Goal: Use online tool/utility: Use online tool/utility

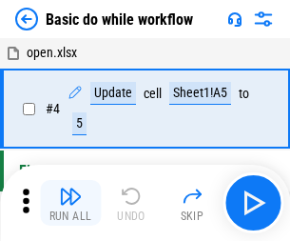
click at [70, 202] on img "button" at bounding box center [70, 195] width 23 height 23
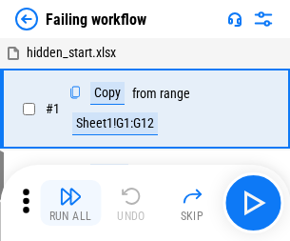
click at [70, 202] on img "button" at bounding box center [70, 195] width 23 height 23
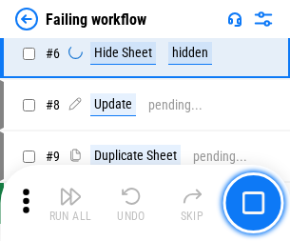
scroll to position [403, 0]
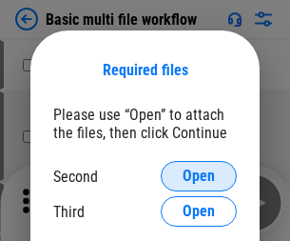
click at [199, 176] on span "Open" at bounding box center [199, 175] width 32 height 15
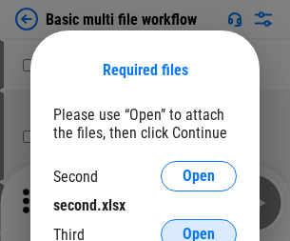
click at [199, 226] on span "Open" at bounding box center [199, 233] width 32 height 15
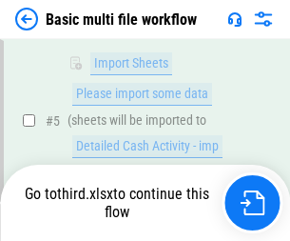
scroll to position [662, 0]
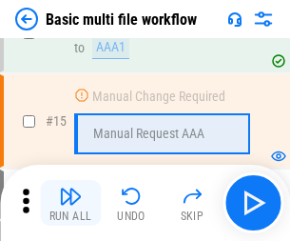
click at [70, 202] on img "button" at bounding box center [70, 195] width 23 height 23
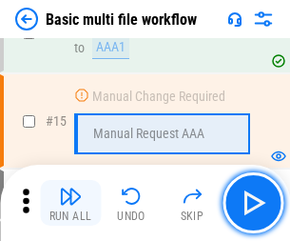
scroll to position [1265, 0]
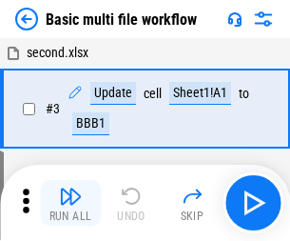
click at [70, 202] on img "button" at bounding box center [70, 195] width 23 height 23
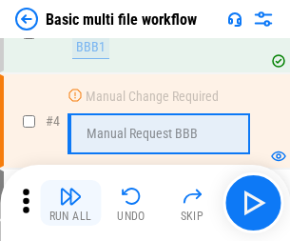
click at [70, 202] on img "button" at bounding box center [70, 195] width 23 height 23
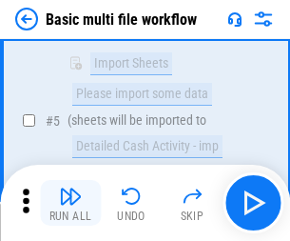
click at [70, 202] on img "button" at bounding box center [70, 195] width 23 height 23
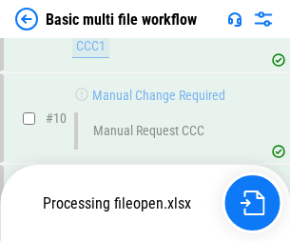
scroll to position [891, 0]
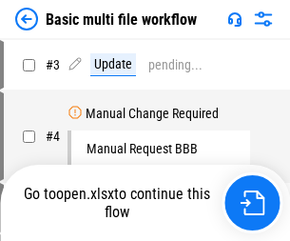
scroll to position [77, 0]
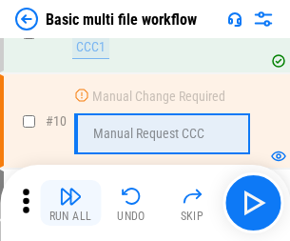
click at [70, 202] on img "button" at bounding box center [70, 195] width 23 height 23
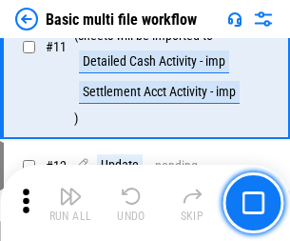
click at [70, 202] on img "button" at bounding box center [70, 195] width 23 height 23
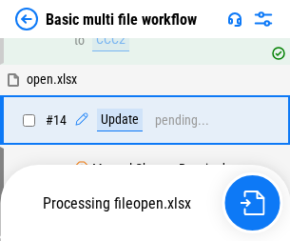
scroll to position [994, 0]
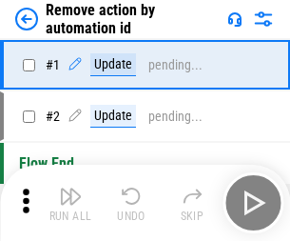
click at [70, 202] on img "button" at bounding box center [70, 195] width 23 height 23
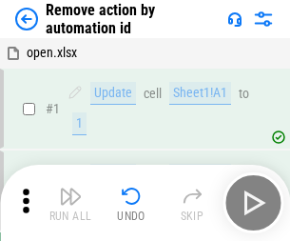
scroll to position [70, 0]
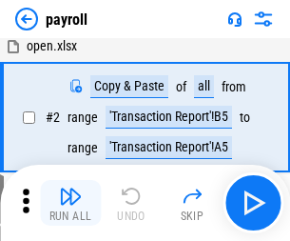
click at [70, 202] on img "button" at bounding box center [70, 195] width 23 height 23
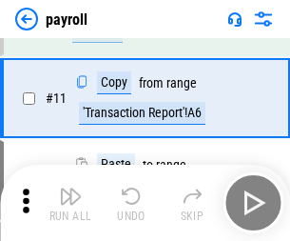
scroll to position [138, 0]
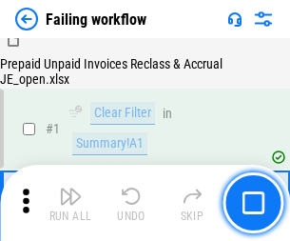
scroll to position [307, 0]
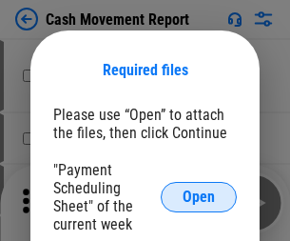
click at [199, 197] on span "Open" at bounding box center [199, 196] width 32 height 15
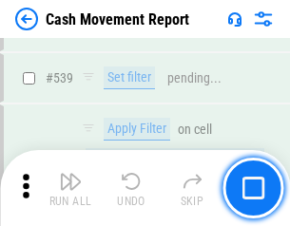
scroll to position [8438, 0]
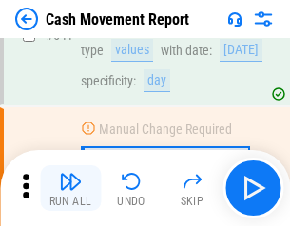
click at [70, 188] on img "button" at bounding box center [70, 181] width 23 height 23
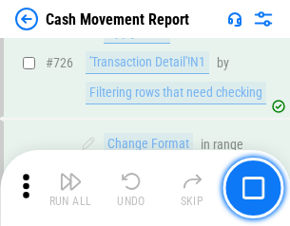
scroll to position [9919, 0]
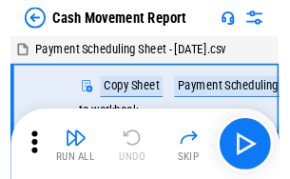
scroll to position [34, 0]
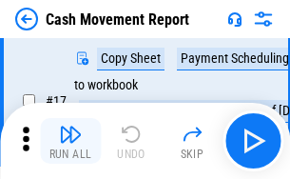
click at [70, 141] on img "button" at bounding box center [70, 134] width 23 height 23
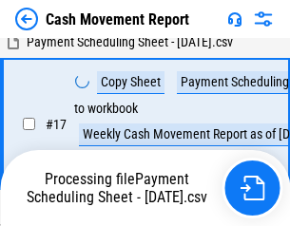
scroll to position [298, 0]
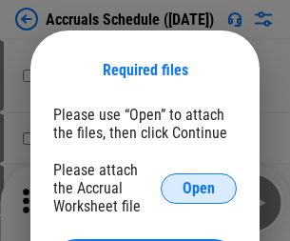
click at [199, 187] on span "Open" at bounding box center [199, 188] width 32 height 15
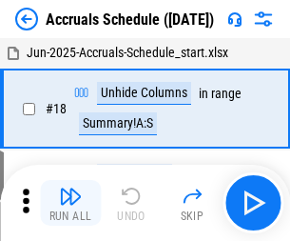
click at [70, 202] on img "button" at bounding box center [70, 195] width 23 height 23
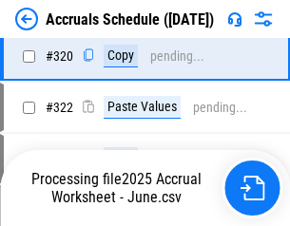
scroll to position [3536, 0]
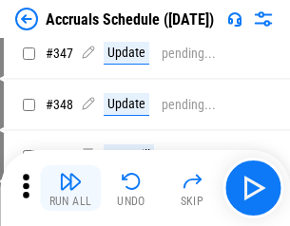
click at [70, 188] on img "button" at bounding box center [70, 181] width 23 height 23
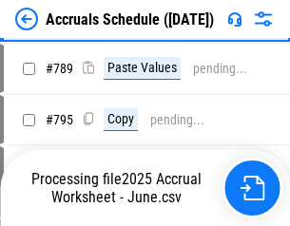
scroll to position [7986, 0]
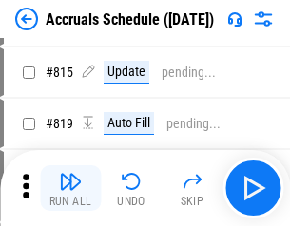
click at [70, 188] on img "button" at bounding box center [70, 181] width 23 height 23
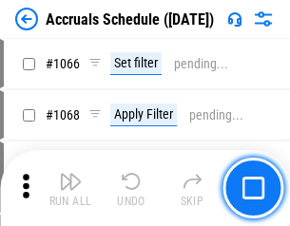
scroll to position [10986, 0]
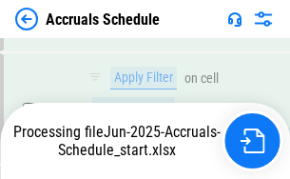
scroll to position [11010, 0]
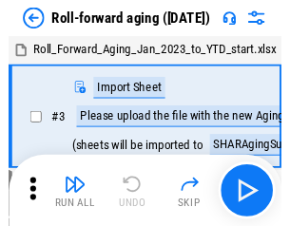
scroll to position [3, 0]
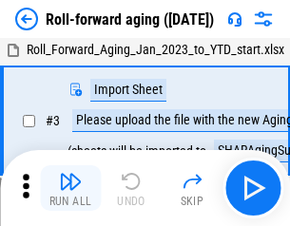
click at [70, 188] on img "button" at bounding box center [70, 181] width 23 height 23
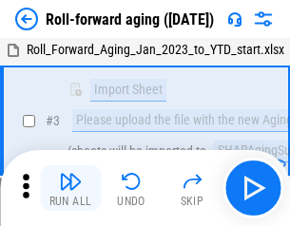
click at [70, 188] on img "button" at bounding box center [70, 181] width 23 height 23
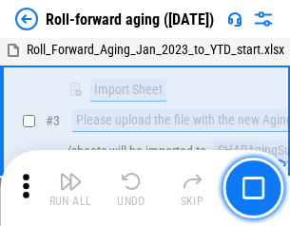
scroll to position [123, 0]
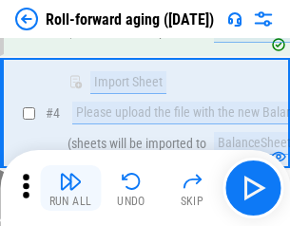
click at [70, 188] on img "button" at bounding box center [70, 181] width 23 height 23
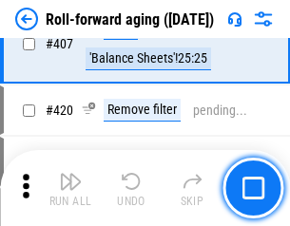
scroll to position [6592, 0]
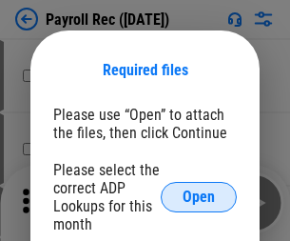
click at [199, 197] on span "Open" at bounding box center [199, 196] width 32 height 15
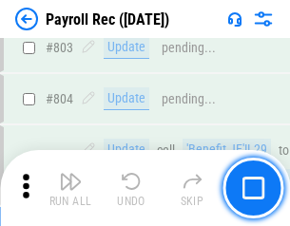
scroll to position [12078, 0]
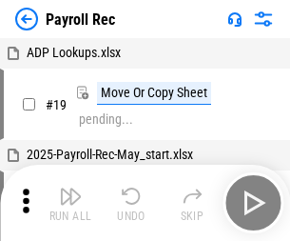
click at [70, 202] on img "button" at bounding box center [70, 195] width 23 height 23
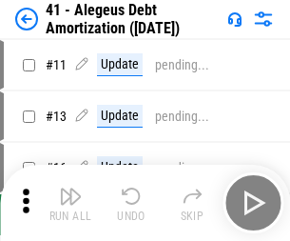
click at [70, 202] on img "button" at bounding box center [70, 195] width 23 height 23
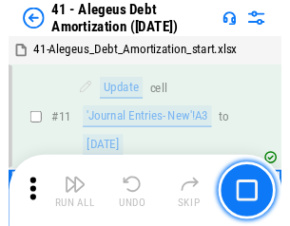
scroll to position [235, 0]
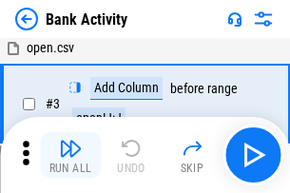
click at [70, 155] on img "button" at bounding box center [70, 148] width 23 height 23
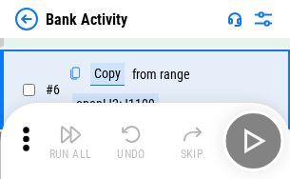
scroll to position [101, 0]
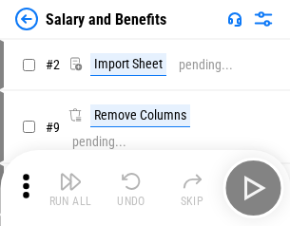
click at [70, 188] on img "button" at bounding box center [70, 181] width 23 height 23
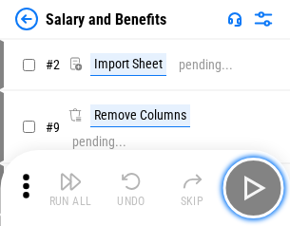
scroll to position [26, 0]
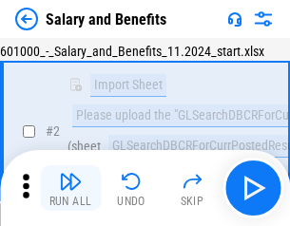
click at [70, 188] on img "button" at bounding box center [70, 181] width 23 height 23
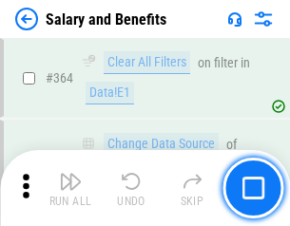
scroll to position [8953, 0]
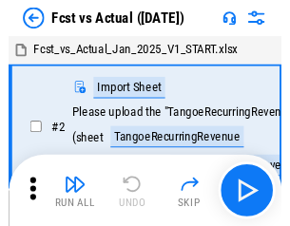
scroll to position [25, 0]
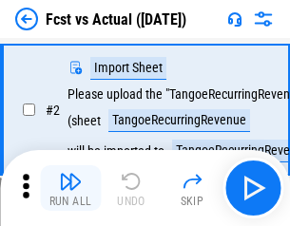
click at [70, 188] on img "button" at bounding box center [70, 181] width 23 height 23
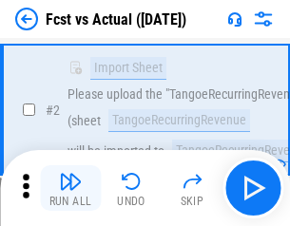
click at [70, 188] on img "button" at bounding box center [70, 181] width 23 height 23
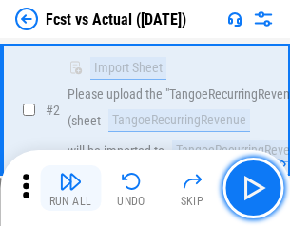
scroll to position [178, 0]
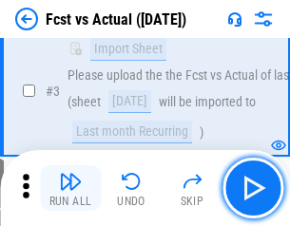
click at [70, 188] on img "button" at bounding box center [70, 181] width 23 height 23
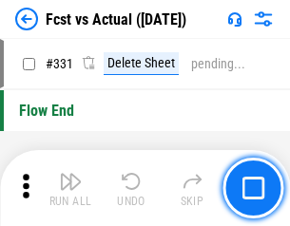
scroll to position [9100, 0]
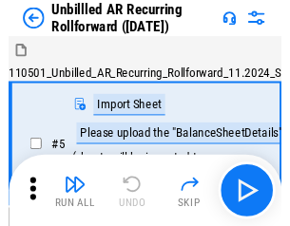
scroll to position [41, 0]
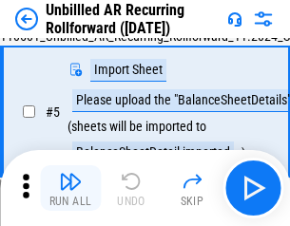
click at [70, 188] on img "button" at bounding box center [70, 181] width 23 height 23
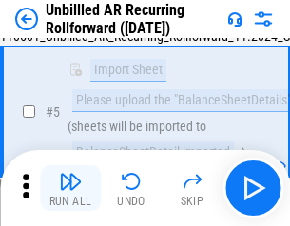
click at [70, 188] on img "button" at bounding box center [70, 181] width 23 height 23
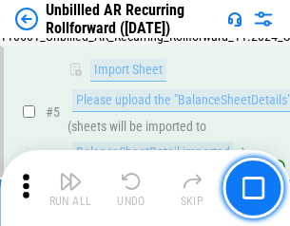
scroll to position [179, 0]
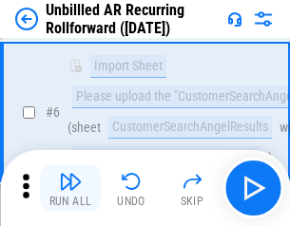
click at [70, 188] on img "button" at bounding box center [70, 181] width 23 height 23
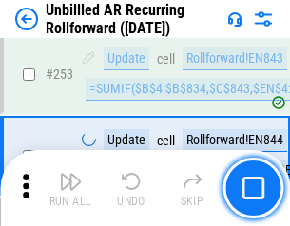
scroll to position [6457, 0]
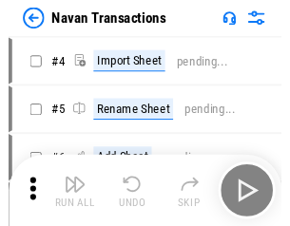
scroll to position [30, 0]
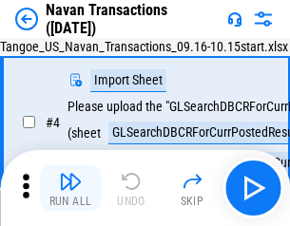
click at [70, 188] on img "button" at bounding box center [70, 181] width 23 height 23
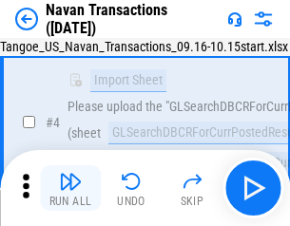
click at [70, 188] on img "button" at bounding box center [70, 181] width 23 height 23
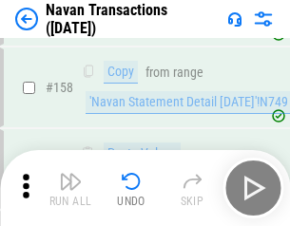
scroll to position [6164, 0]
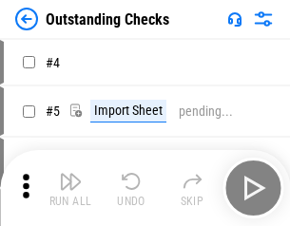
click at [70, 188] on img "button" at bounding box center [70, 181] width 23 height 23
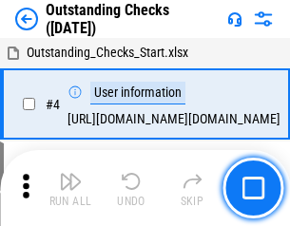
scroll to position [80, 0]
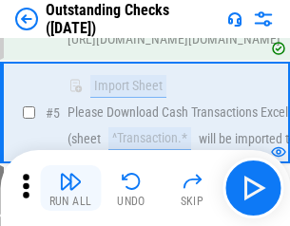
click at [70, 188] on img "button" at bounding box center [70, 181] width 23 height 23
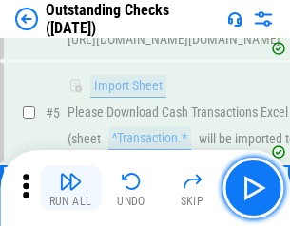
scroll to position [199, 0]
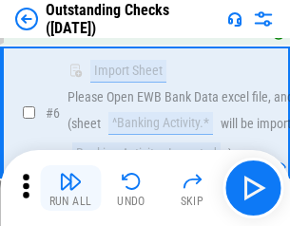
click at [70, 188] on img "button" at bounding box center [70, 181] width 23 height 23
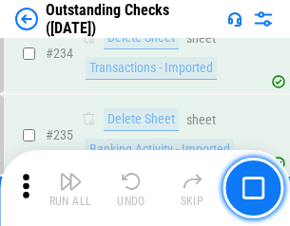
scroll to position [5773, 0]
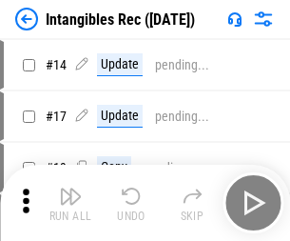
click at [70, 202] on img "button" at bounding box center [70, 195] width 23 height 23
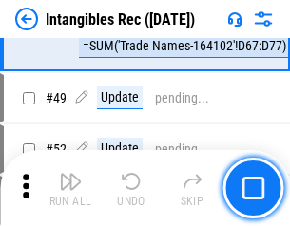
scroll to position [741, 0]
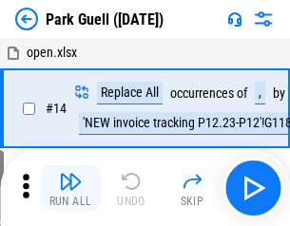
click at [70, 188] on img "button" at bounding box center [70, 181] width 23 height 23
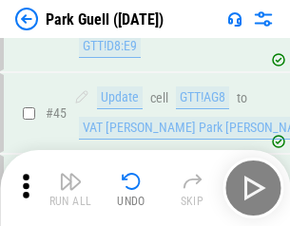
scroll to position [2377, 0]
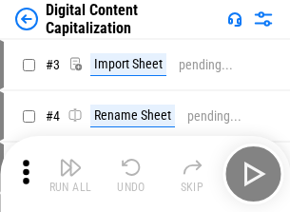
click at [70, 160] on img "button" at bounding box center [70, 167] width 23 height 23
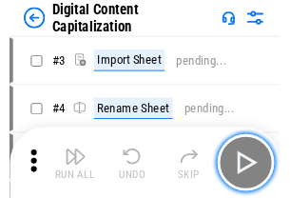
scroll to position [55, 0]
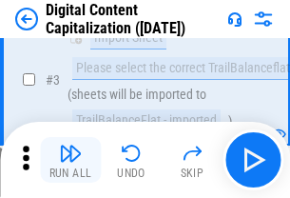
click at [70, 160] on img "button" at bounding box center [70, 153] width 23 height 23
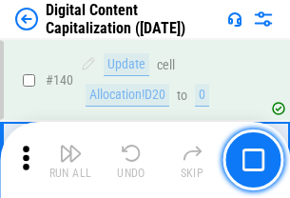
scroll to position [2016, 0]
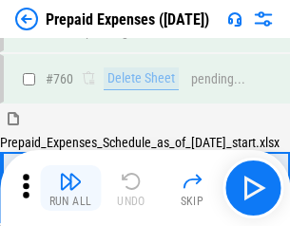
click at [70, 188] on img "button" at bounding box center [70, 181] width 23 height 23
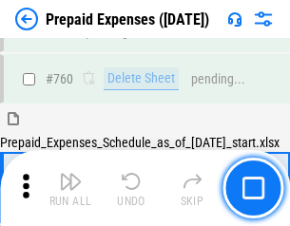
scroll to position [5269, 0]
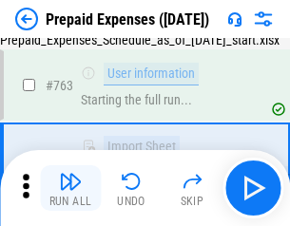
click at [70, 188] on img "button" at bounding box center [70, 181] width 23 height 23
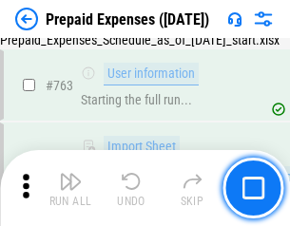
scroll to position [5381, 0]
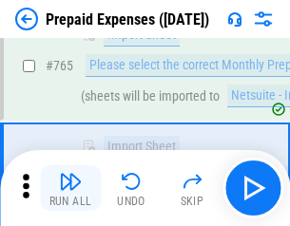
click at [70, 188] on img "button" at bounding box center [70, 181] width 23 height 23
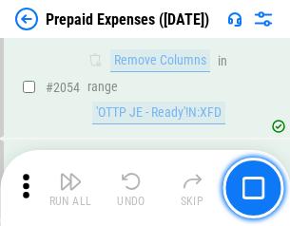
scroll to position [19872, 0]
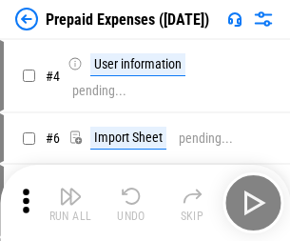
click at [70, 202] on img "button" at bounding box center [70, 195] width 23 height 23
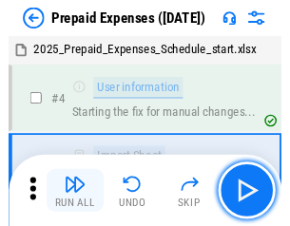
scroll to position [84, 0]
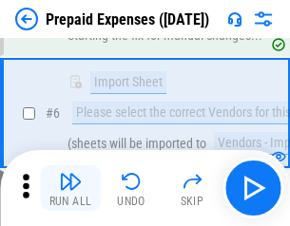
click at [70, 188] on img "button" at bounding box center [70, 181] width 23 height 23
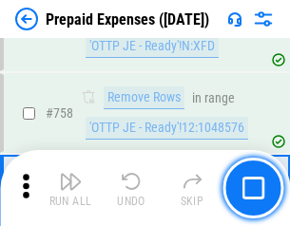
scroll to position [6774, 0]
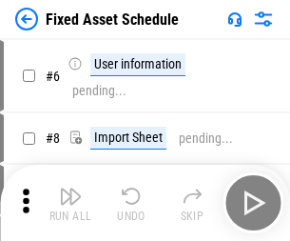
click at [70, 202] on img "button" at bounding box center [70, 195] width 23 height 23
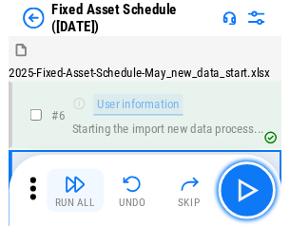
scroll to position [103, 0]
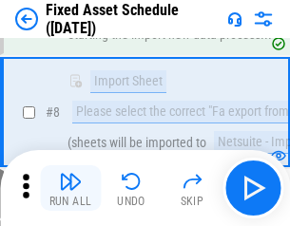
click at [70, 188] on img "button" at bounding box center [70, 181] width 23 height 23
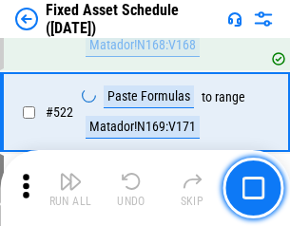
scroll to position [6608, 0]
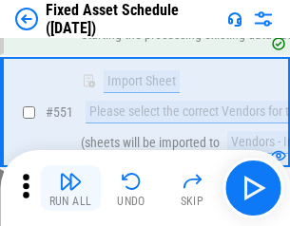
click at [70, 188] on img "button" at bounding box center [70, 181] width 23 height 23
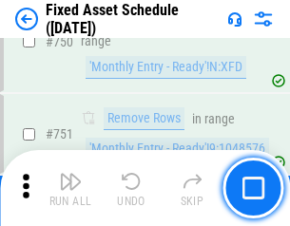
scroll to position [9268, 0]
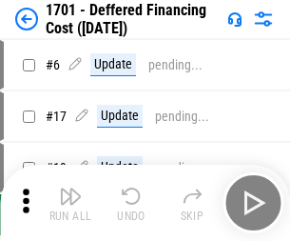
click at [70, 202] on img "button" at bounding box center [70, 195] width 23 height 23
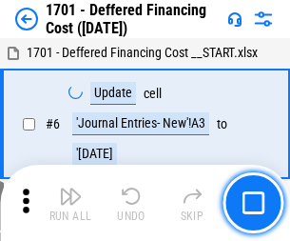
scroll to position [228, 0]
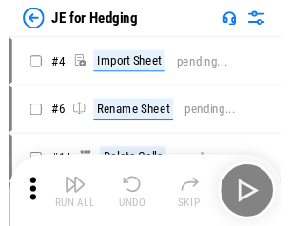
scroll to position [3, 0]
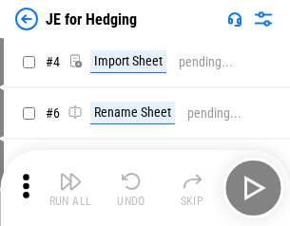
click at [70, 188] on img "button" at bounding box center [70, 181] width 23 height 23
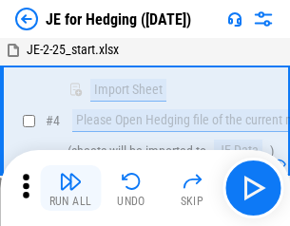
click at [70, 188] on img "button" at bounding box center [70, 181] width 23 height 23
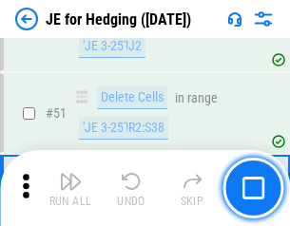
scroll to position [1231, 0]
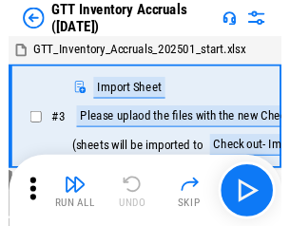
scroll to position [3, 0]
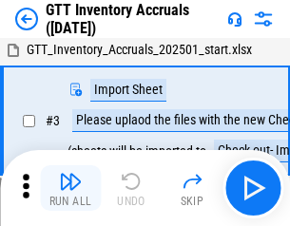
click at [70, 188] on img "button" at bounding box center [70, 181] width 23 height 23
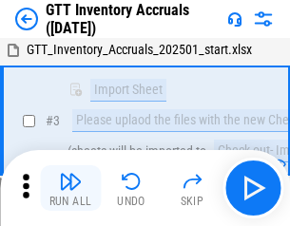
click at [70, 188] on img "button" at bounding box center [70, 181] width 23 height 23
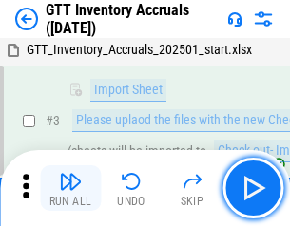
scroll to position [123, 0]
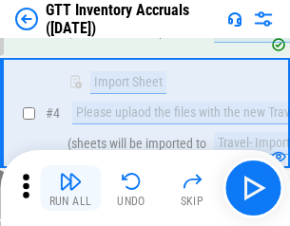
click at [70, 188] on img "button" at bounding box center [70, 181] width 23 height 23
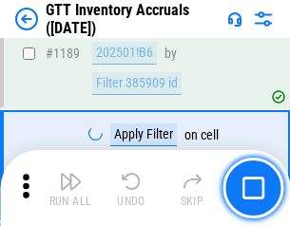
scroll to position [15524, 0]
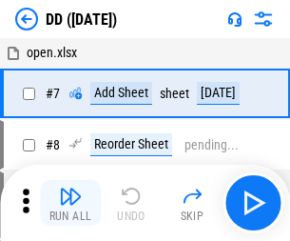
click at [70, 202] on img "button" at bounding box center [70, 195] width 23 height 23
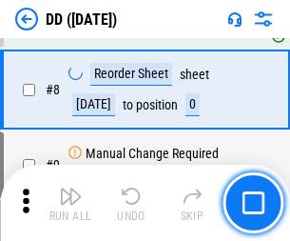
scroll to position [183, 0]
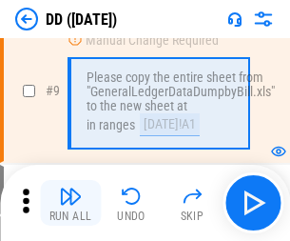
click at [70, 202] on img "button" at bounding box center [70, 195] width 23 height 23
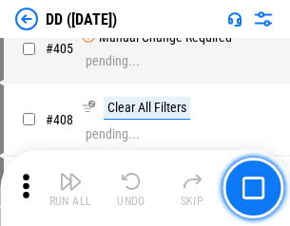
scroll to position [8506, 0]
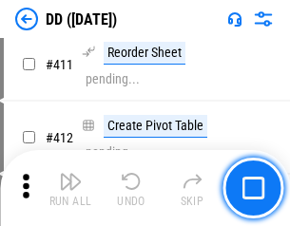
click at [70, 188] on img "button" at bounding box center [70, 181] width 23 height 23
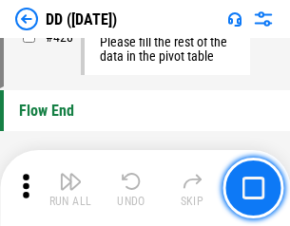
scroll to position [9099, 0]
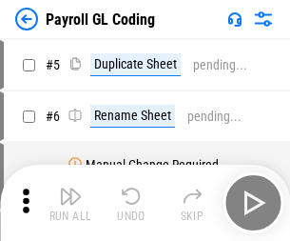
click at [70, 202] on img "button" at bounding box center [70, 195] width 23 height 23
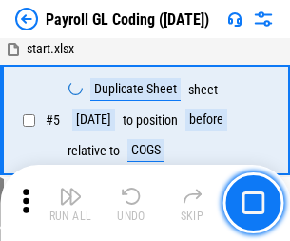
scroll to position [228, 0]
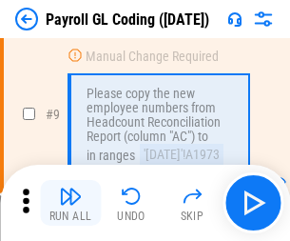
click at [70, 202] on img "button" at bounding box center [70, 195] width 23 height 23
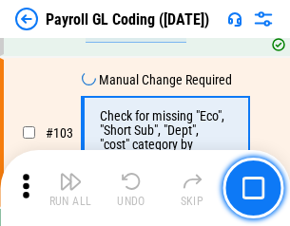
scroll to position [4460, 0]
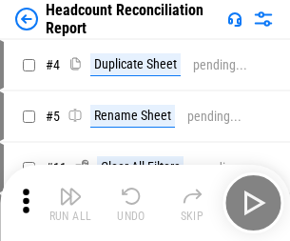
click at [70, 202] on img "button" at bounding box center [70, 195] width 23 height 23
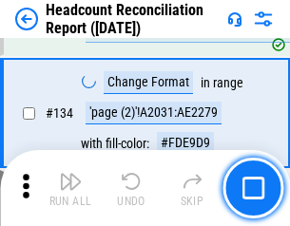
scroll to position [2285, 0]
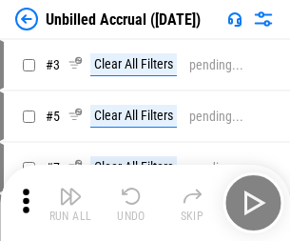
click at [70, 202] on img "button" at bounding box center [70, 195] width 23 height 23
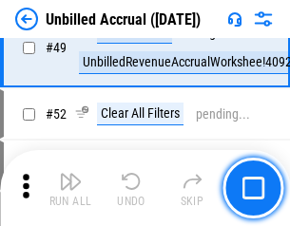
scroll to position [1724, 0]
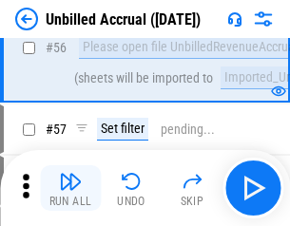
click at [70, 188] on img "button" at bounding box center [70, 181] width 23 height 23
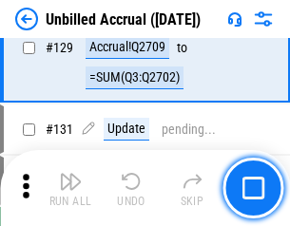
scroll to position [5663, 0]
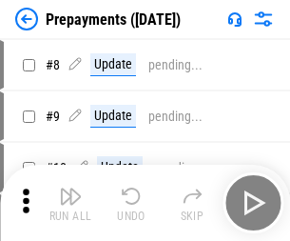
click at [70, 202] on img "button" at bounding box center [70, 195] width 23 height 23
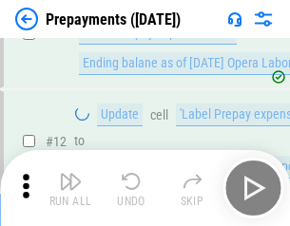
scroll to position [119, 0]
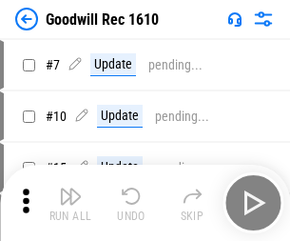
click at [70, 202] on img "button" at bounding box center [70, 195] width 23 height 23
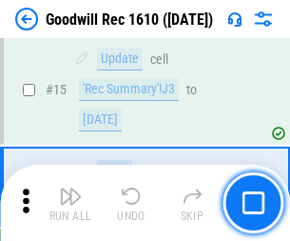
scroll to position [325, 0]
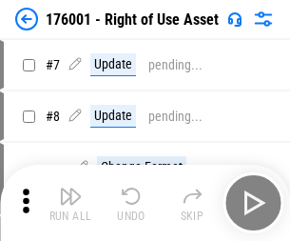
click at [70, 202] on img "button" at bounding box center [70, 195] width 23 height 23
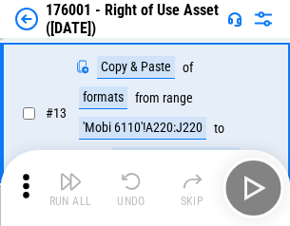
scroll to position [123, 0]
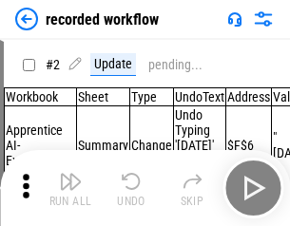
click at [70, 188] on img "button" at bounding box center [70, 181] width 23 height 23
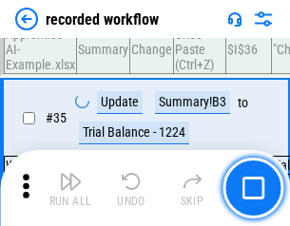
scroll to position [5942, 0]
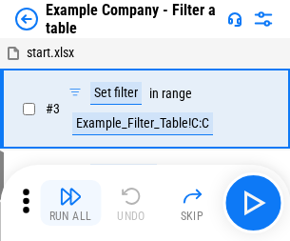
click at [70, 202] on img "button" at bounding box center [70, 195] width 23 height 23
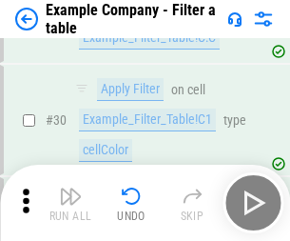
scroll to position [1740, 0]
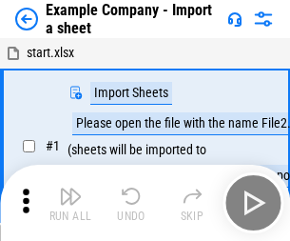
click at [70, 188] on img "button" at bounding box center [70, 195] width 23 height 23
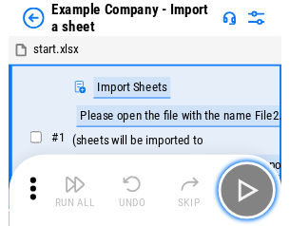
scroll to position [29, 0]
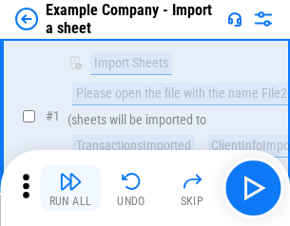
click at [70, 188] on img "button" at bounding box center [70, 181] width 23 height 23
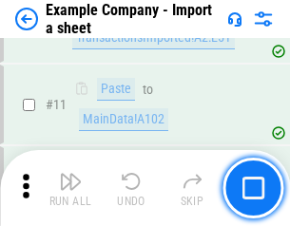
scroll to position [420, 0]
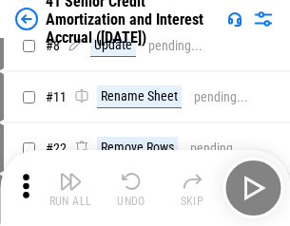
click at [70, 188] on img "button" at bounding box center [70, 181] width 23 height 23
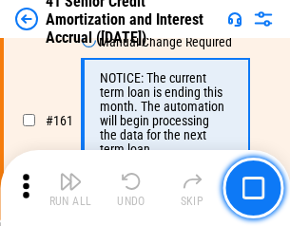
click at [70, 188] on img "button" at bounding box center [70, 181] width 23 height 23
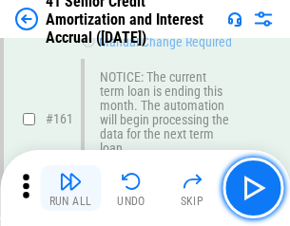
scroll to position [2033, 0]
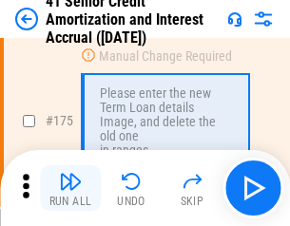
click at [70, 188] on img "button" at bounding box center [70, 181] width 23 height 23
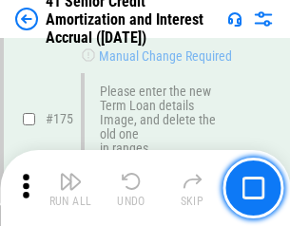
scroll to position [2226, 0]
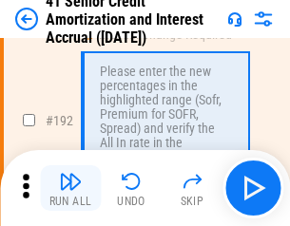
click at [70, 188] on img "button" at bounding box center [70, 181] width 23 height 23
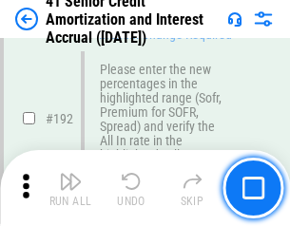
scroll to position [2426, 0]
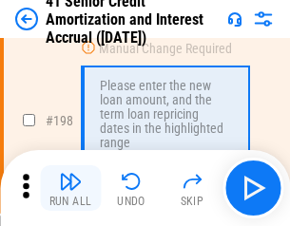
click at [70, 188] on img "button" at bounding box center [70, 181] width 23 height 23
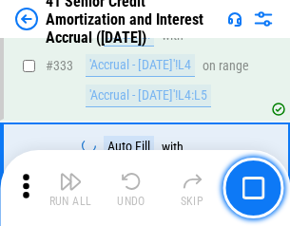
scroll to position [4857, 0]
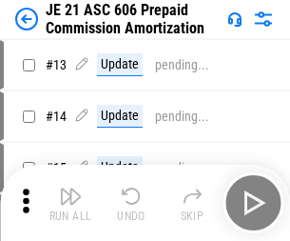
click at [70, 188] on img "button" at bounding box center [70, 195] width 23 height 23
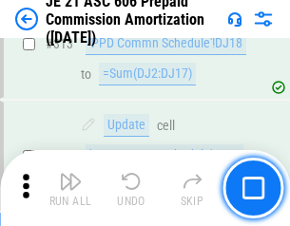
scroll to position [3550, 0]
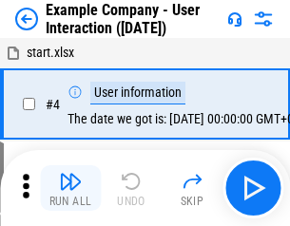
click at [70, 188] on img "button" at bounding box center [70, 181] width 23 height 23
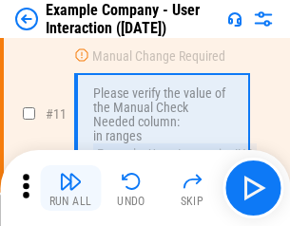
click at [70, 188] on img "button" at bounding box center [70, 181] width 23 height 23
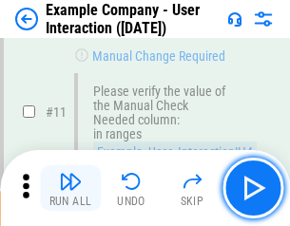
scroll to position [412, 0]
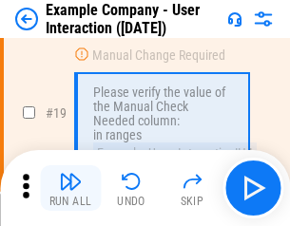
click at [70, 188] on img "button" at bounding box center [70, 181] width 23 height 23
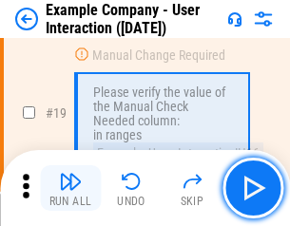
click at [70, 188] on img "button" at bounding box center [70, 181] width 23 height 23
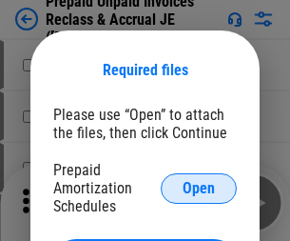
click at [199, 187] on span "Open" at bounding box center [199, 188] width 32 height 15
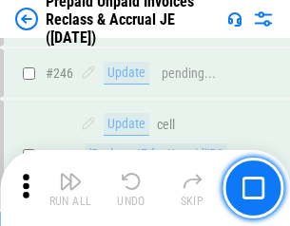
scroll to position [2567, 0]
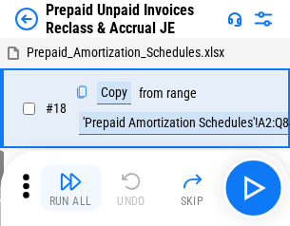
click at [70, 188] on img "button" at bounding box center [70, 181] width 23 height 23
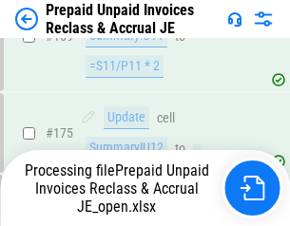
scroll to position [2567, 0]
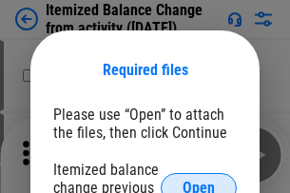
click at [199, 181] on span "Open" at bounding box center [199, 188] width 32 height 15
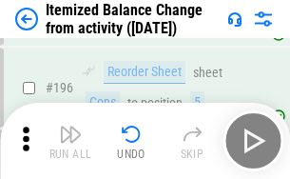
scroll to position [3659, 0]
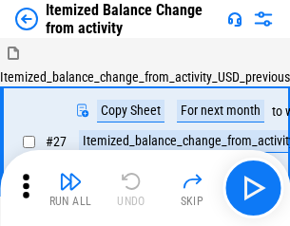
scroll to position [29, 0]
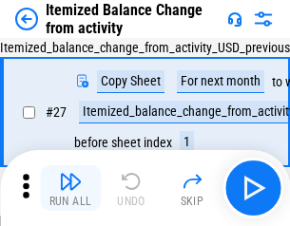
click at [70, 188] on img "button" at bounding box center [70, 181] width 23 height 23
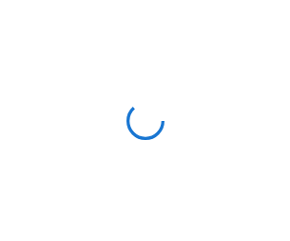
scroll to position [9, 0]
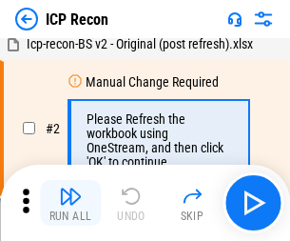
click at [70, 202] on img "button" at bounding box center [70, 195] width 23 height 23
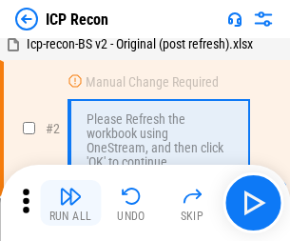
click at [70, 202] on img "button" at bounding box center [70, 195] width 23 height 23
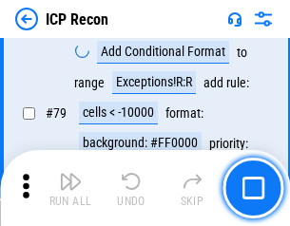
scroll to position [1863, 0]
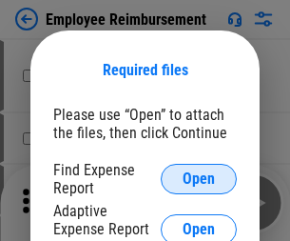
click at [199, 179] on span "Open" at bounding box center [199, 178] width 32 height 15
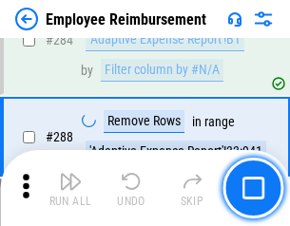
scroll to position [5167, 0]
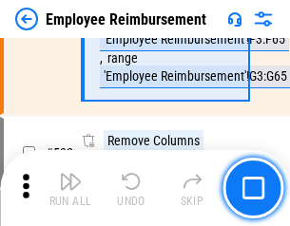
click at [70, 188] on img "button" at bounding box center [70, 181] width 23 height 23
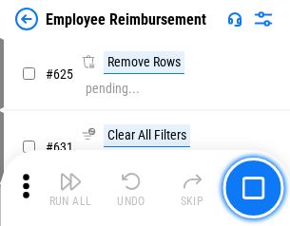
scroll to position [11383, 0]
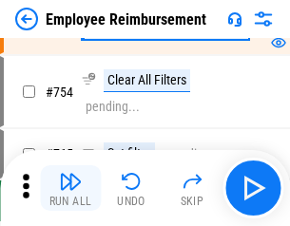
click at [70, 188] on img "button" at bounding box center [70, 181] width 23 height 23
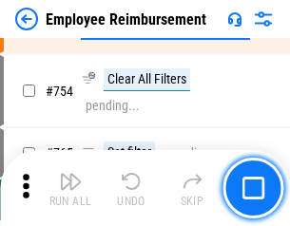
click at [70, 188] on img "button" at bounding box center [70, 181] width 23 height 23
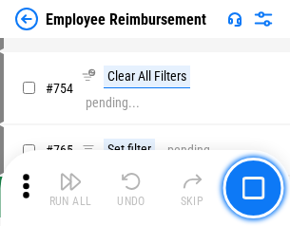
scroll to position [13338, 0]
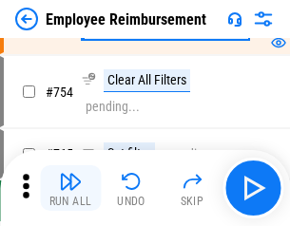
click at [70, 188] on img "button" at bounding box center [70, 181] width 23 height 23
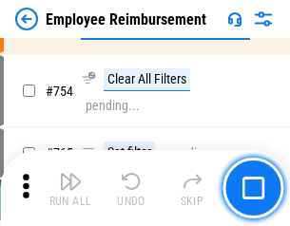
click at [70, 188] on img "button" at bounding box center [70, 181] width 23 height 23
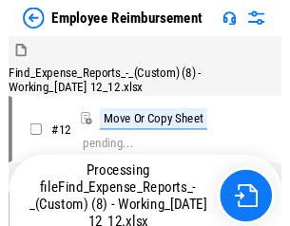
scroll to position [65, 0]
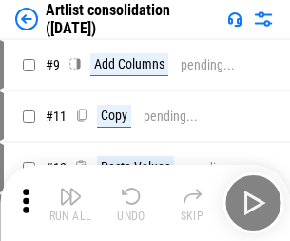
click at [70, 202] on img "button" at bounding box center [70, 195] width 23 height 23
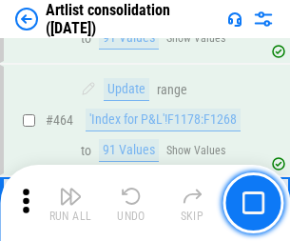
scroll to position [8324, 0]
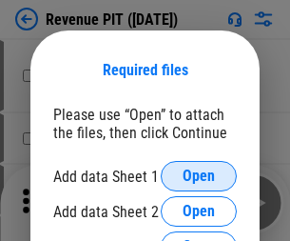
click at [199, 176] on span "Open" at bounding box center [199, 175] width 32 height 15
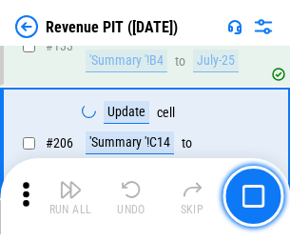
scroll to position [1932, 0]
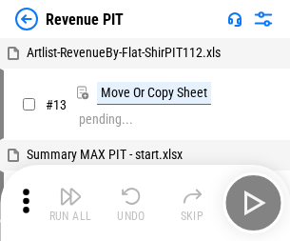
scroll to position [29, 0]
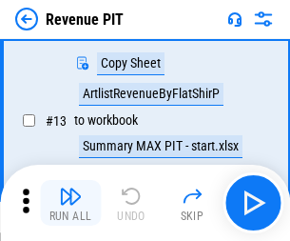
click at [70, 202] on img "button" at bounding box center [70, 195] width 23 height 23
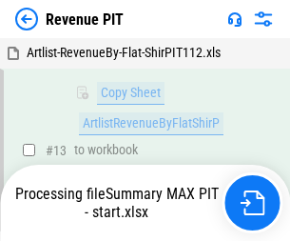
scroll to position [375, 0]
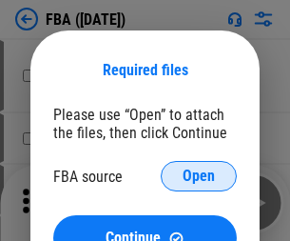
click at [199, 176] on span "Open" at bounding box center [199, 175] width 32 height 15
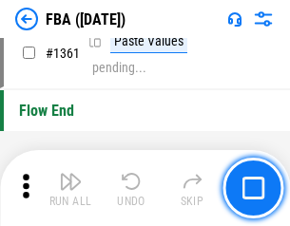
scroll to position [20194, 0]
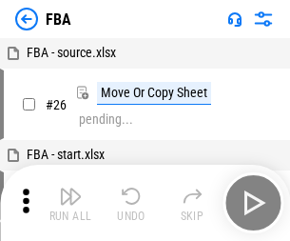
scroll to position [19, 0]
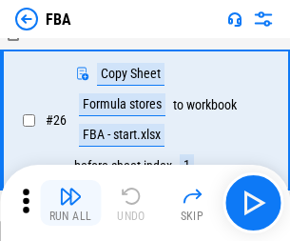
click at [70, 202] on img "button" at bounding box center [70, 195] width 23 height 23
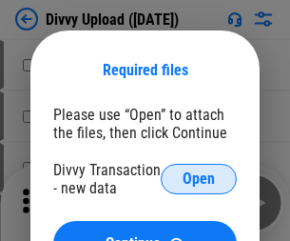
click at [199, 179] on span "Open" at bounding box center [199, 178] width 32 height 15
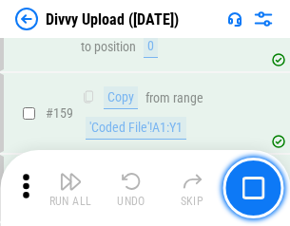
scroll to position [1969, 0]
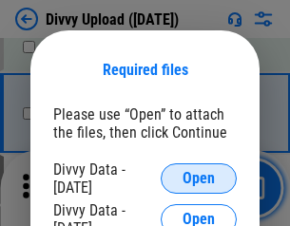
click at [199, 179] on span "Open" at bounding box center [199, 178] width 32 height 15
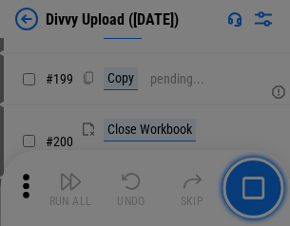
scroll to position [2764, 0]
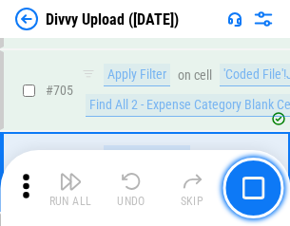
scroll to position [13005, 0]
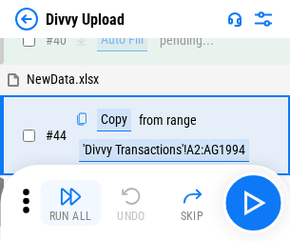
click at [70, 202] on img "button" at bounding box center [70, 195] width 23 height 23
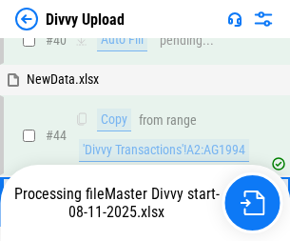
scroll to position [209, 0]
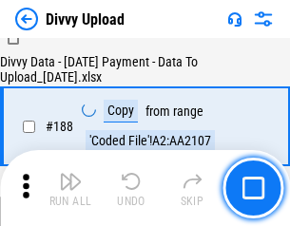
scroll to position [2238, 0]
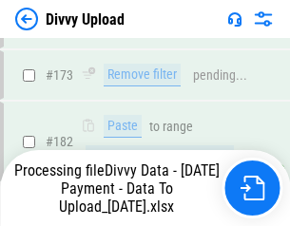
scroll to position [2127, 0]
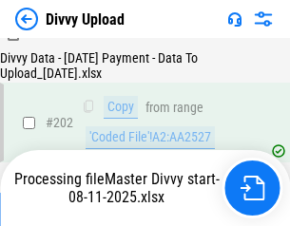
scroll to position [3076, 0]
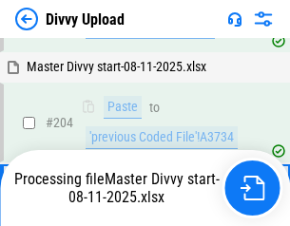
scroll to position [3173, 0]
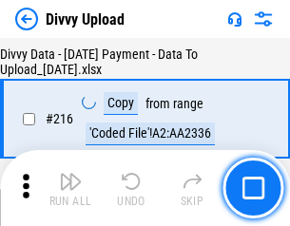
scroll to position [3915, 0]
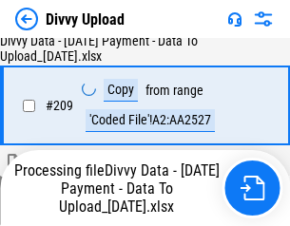
scroll to position [3511, 0]
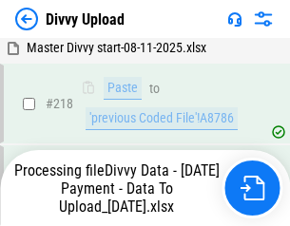
scroll to position [4224, 0]
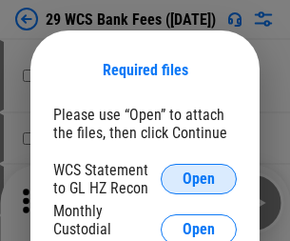
click at [199, 179] on span "Open" at bounding box center [199, 178] width 32 height 15
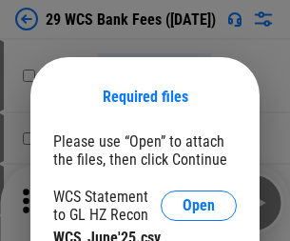
scroll to position [27, 0]
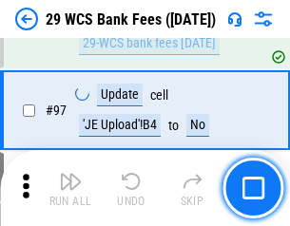
scroll to position [1853, 0]
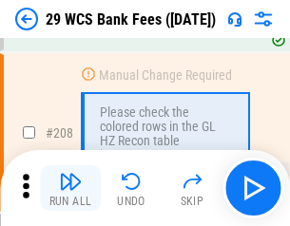
click at [70, 188] on img "button" at bounding box center [70, 181] width 23 height 23
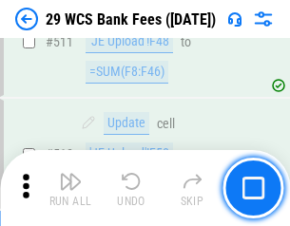
scroll to position [9565, 0]
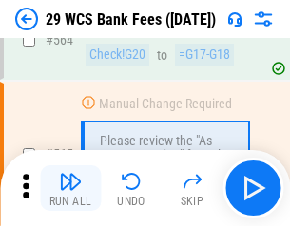
click at [70, 188] on img "button" at bounding box center [70, 181] width 23 height 23
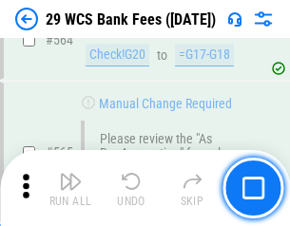
scroll to position [10282, 0]
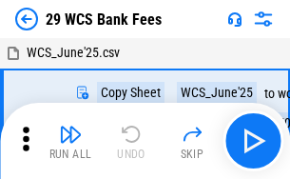
scroll to position [34, 0]
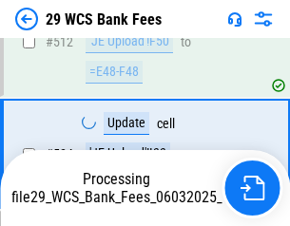
scroll to position [10150, 0]
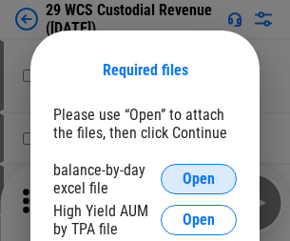
click at [199, 179] on span "Open" at bounding box center [199, 178] width 32 height 15
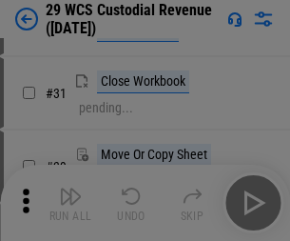
scroll to position [408, 0]
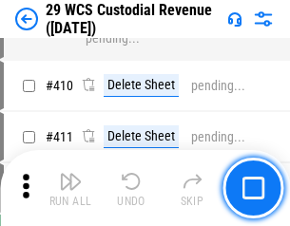
scroll to position [8805, 0]
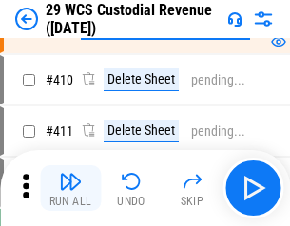
click at [70, 188] on img "button" at bounding box center [70, 181] width 23 height 23
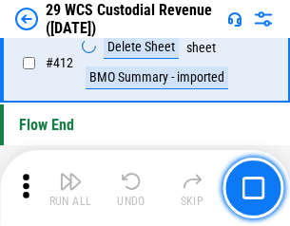
scroll to position [9079, 0]
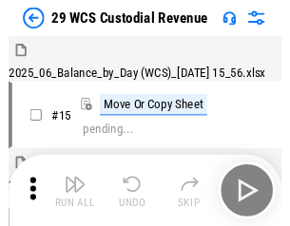
scroll to position [46, 0]
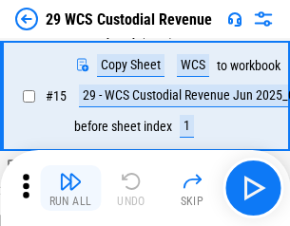
click at [70, 188] on img "button" at bounding box center [70, 181] width 23 height 23
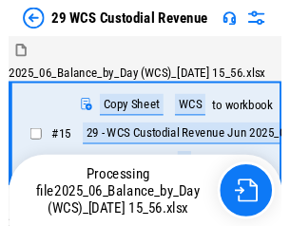
scroll to position [35, 0]
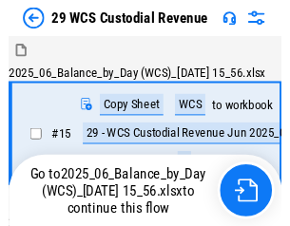
scroll to position [35, 0]
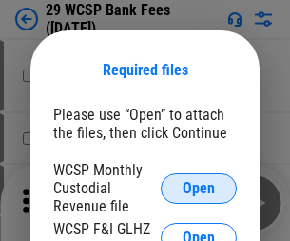
click at [199, 187] on span "Open" at bounding box center [199, 188] width 32 height 15
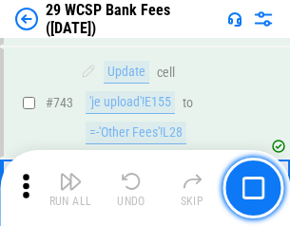
scroll to position [9580, 0]
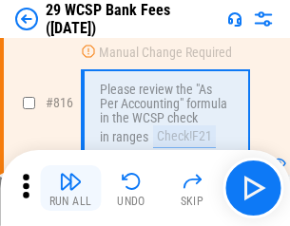
click at [70, 188] on img "button" at bounding box center [70, 181] width 23 height 23
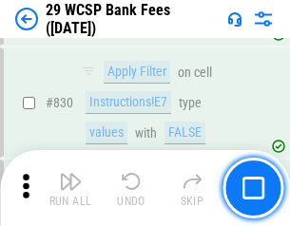
scroll to position [12062, 0]
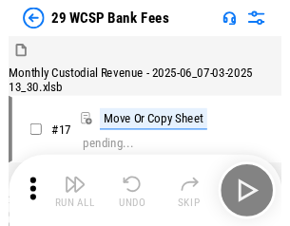
scroll to position [46, 0]
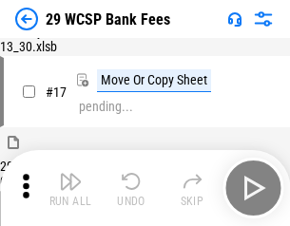
click at [70, 188] on img "button" at bounding box center [70, 181] width 23 height 23
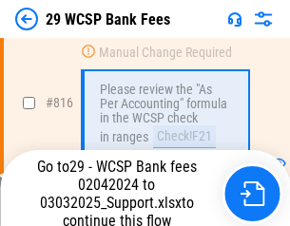
scroll to position [11511, 0]
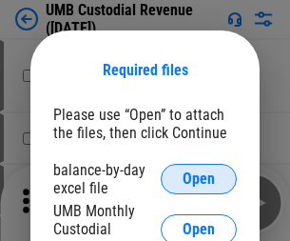
click at [199, 179] on span "Open" at bounding box center [199, 178] width 32 height 15
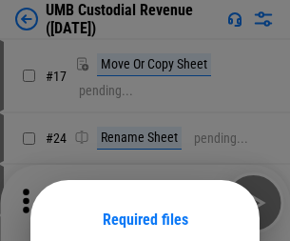
scroll to position [149, 0]
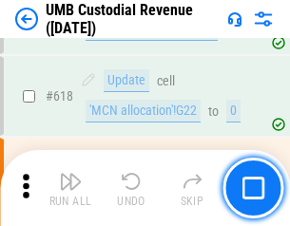
scroll to position [9794, 0]
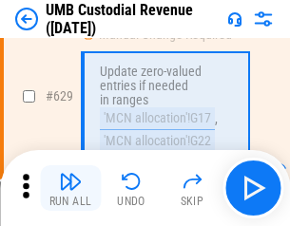
click at [70, 188] on img "button" at bounding box center [70, 181] width 23 height 23
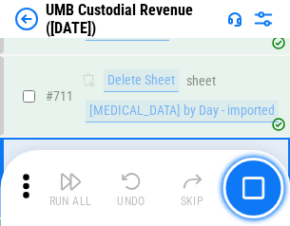
scroll to position [11573, 0]
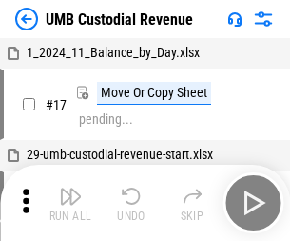
click at [70, 202] on img "button" at bounding box center [70, 195] width 23 height 23
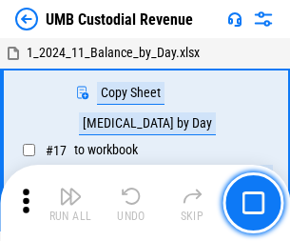
scroll to position [14, 0]
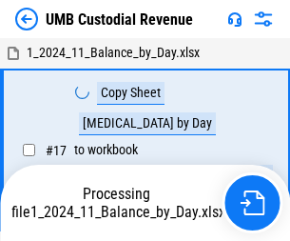
scroll to position [14, 0]
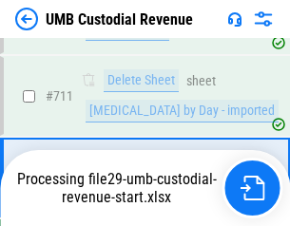
scroll to position [11529, 0]
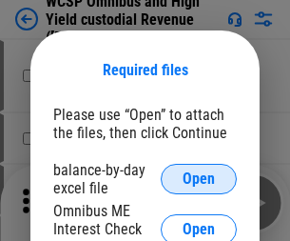
click at [199, 179] on span "Open" at bounding box center [199, 178] width 32 height 15
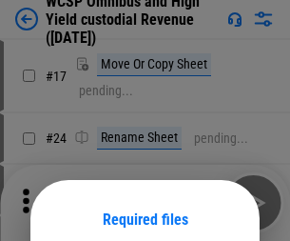
scroll to position [149, 0]
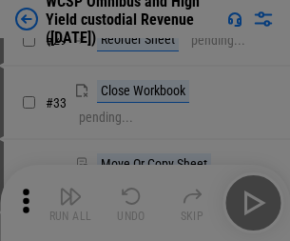
scroll to position [434, 0]
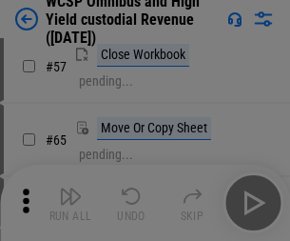
scroll to position [829, 0]
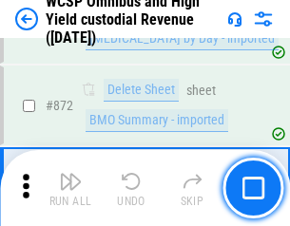
scroll to position [16090, 0]
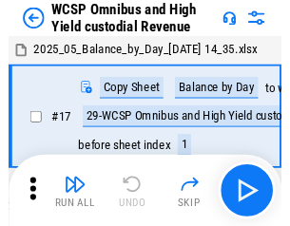
scroll to position [10, 0]
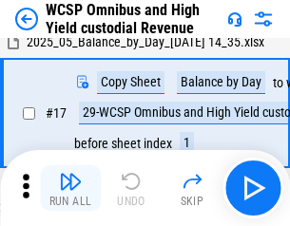
click at [70, 188] on img "button" at bounding box center [70, 181] width 23 height 23
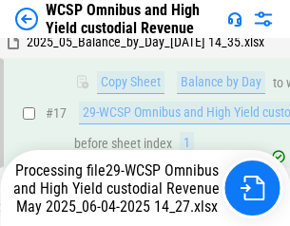
scroll to position [395, 0]
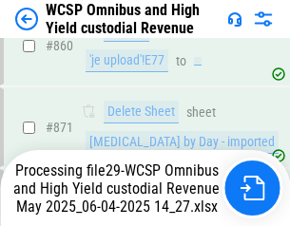
scroll to position [16046, 0]
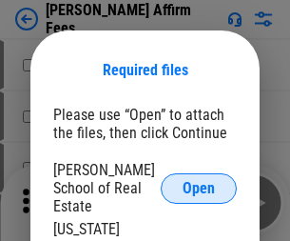
click at [199, 181] on span "Open" at bounding box center [199, 188] width 32 height 15
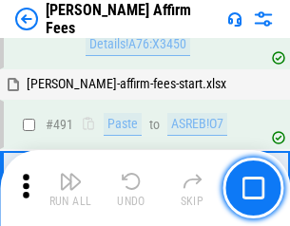
scroll to position [5169, 0]
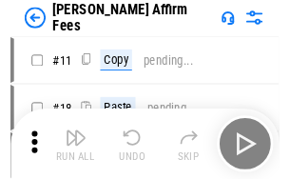
scroll to position [19, 0]
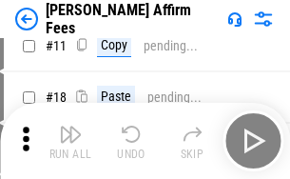
click at [70, 141] on img "button" at bounding box center [70, 134] width 23 height 23
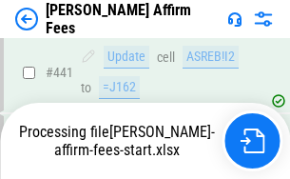
scroll to position [4986, 0]
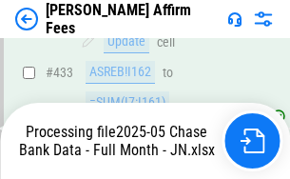
scroll to position [5096, 0]
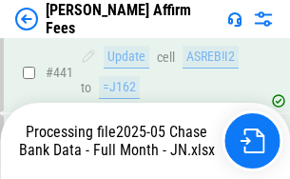
scroll to position [4986, 0]
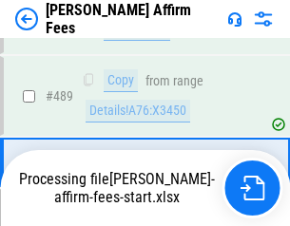
scroll to position [4962, 0]
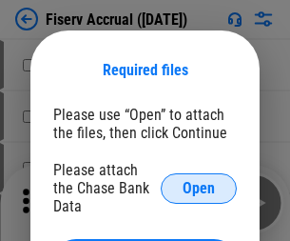
click at [199, 181] on span "Open" at bounding box center [199, 188] width 32 height 15
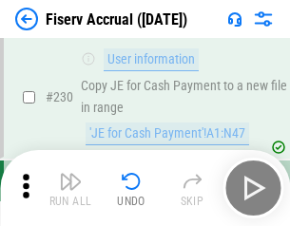
scroll to position [6024, 0]
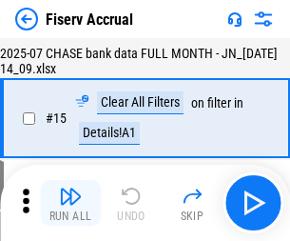
click at [70, 202] on img "button" at bounding box center [70, 195] width 23 height 23
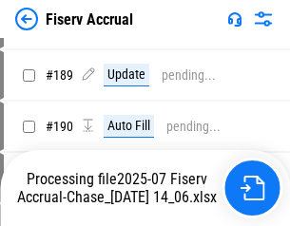
scroll to position [4886, 0]
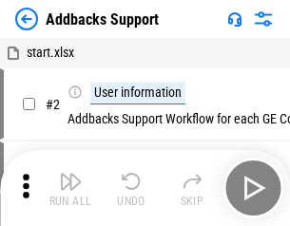
click at [70, 188] on img "button" at bounding box center [70, 181] width 23 height 23
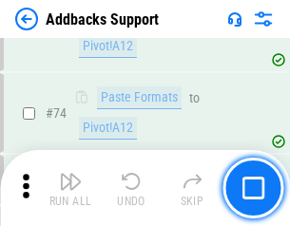
scroll to position [1384, 0]
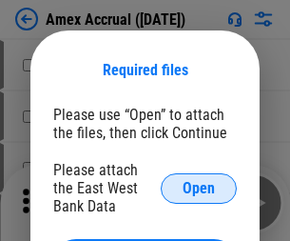
click at [199, 187] on span "Open" at bounding box center [199, 188] width 32 height 15
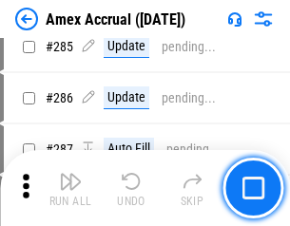
scroll to position [5206, 0]
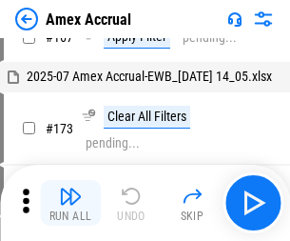
click at [70, 202] on img "button" at bounding box center [70, 195] width 23 height 23
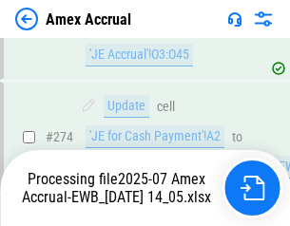
scroll to position [5666, 0]
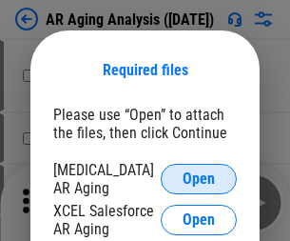
click at [199, 176] on span "Open" at bounding box center [199, 178] width 32 height 15
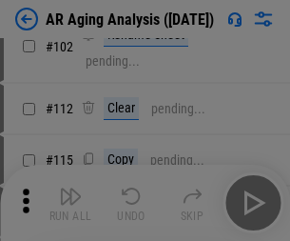
scroll to position [261, 0]
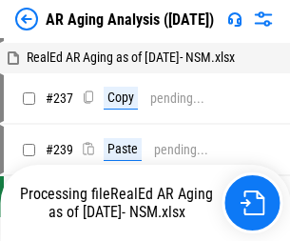
scroll to position [19, 0]
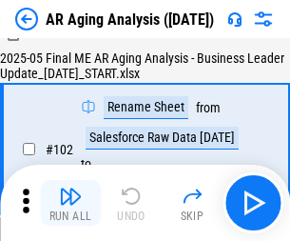
click at [70, 202] on img "button" at bounding box center [70, 195] width 23 height 23
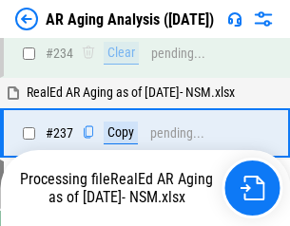
scroll to position [2947, 0]
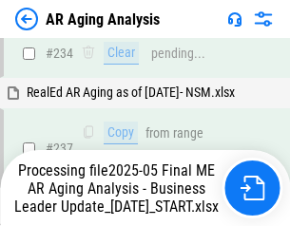
scroll to position [3004, 0]
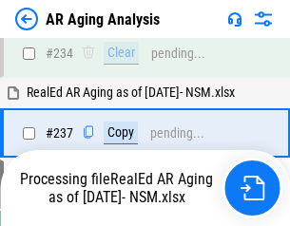
scroll to position [2925, 0]
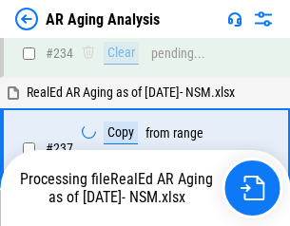
scroll to position [3004, 0]
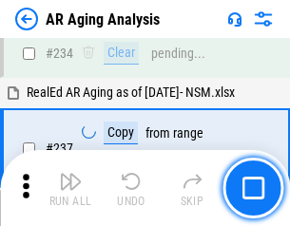
scroll to position [2925, 0]
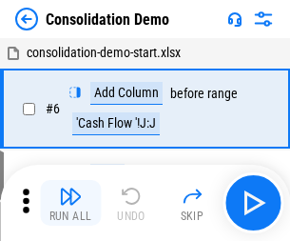
click at [70, 202] on img "button" at bounding box center [70, 195] width 23 height 23
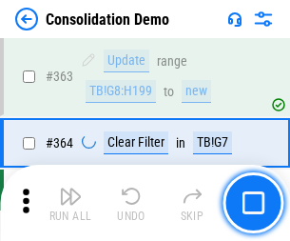
scroll to position [6372, 0]
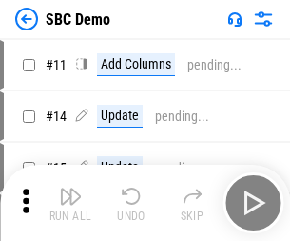
click at [70, 202] on img "button" at bounding box center [70, 195] width 23 height 23
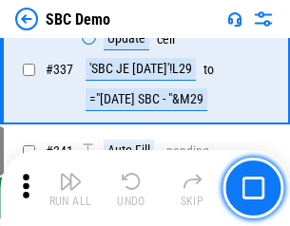
scroll to position [5001, 0]
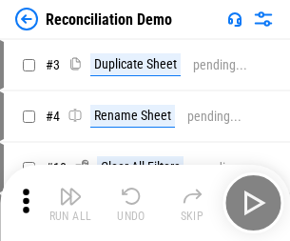
click at [70, 202] on img "button" at bounding box center [70, 195] width 23 height 23
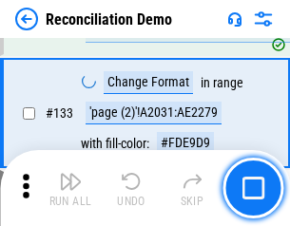
scroll to position [2258, 0]
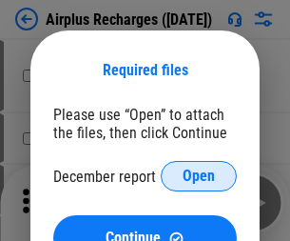
click at [199, 176] on span "Open" at bounding box center [199, 175] width 32 height 15
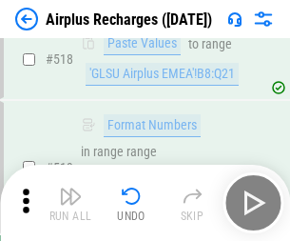
scroll to position [8181, 0]
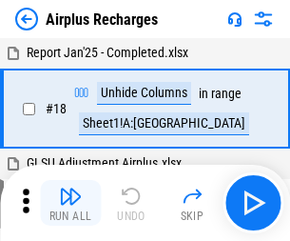
click at [70, 202] on img "button" at bounding box center [70, 195] width 23 height 23
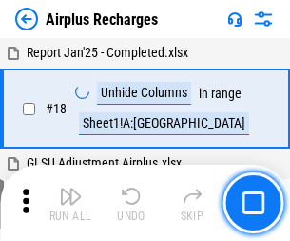
scroll to position [84, 0]
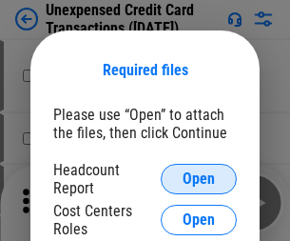
click at [199, 179] on span "Open" at bounding box center [199, 178] width 32 height 15
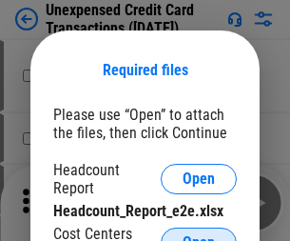
click at [199, 235] on span "Open" at bounding box center [199, 242] width 32 height 15
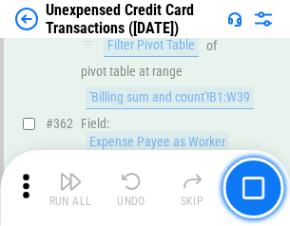
scroll to position [4889, 0]
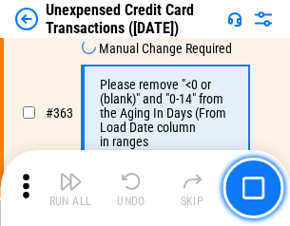
click at [70, 188] on img "button" at bounding box center [70, 181] width 23 height 23
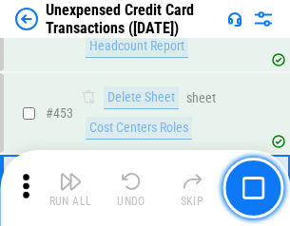
scroll to position [6484, 0]
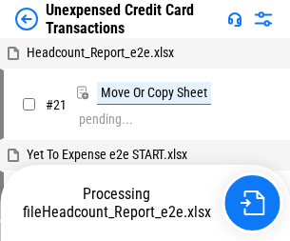
scroll to position [29, 0]
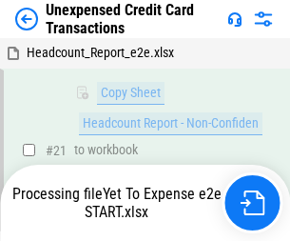
scroll to position [309, 0]
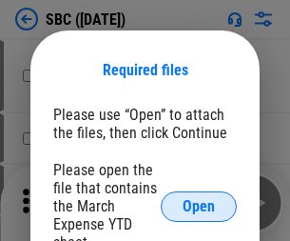
click at [199, 205] on span "Open" at bounding box center [199, 206] width 32 height 15
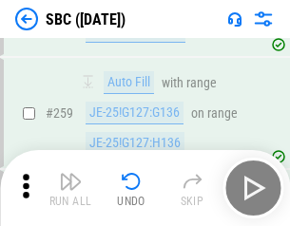
scroll to position [3715, 0]
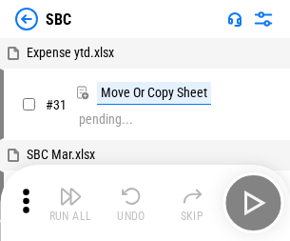
scroll to position [19, 0]
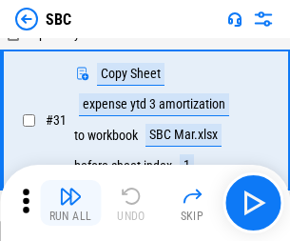
click at [70, 202] on img "button" at bounding box center [70, 195] width 23 height 23
